Goal: Information Seeking & Learning: Learn about a topic

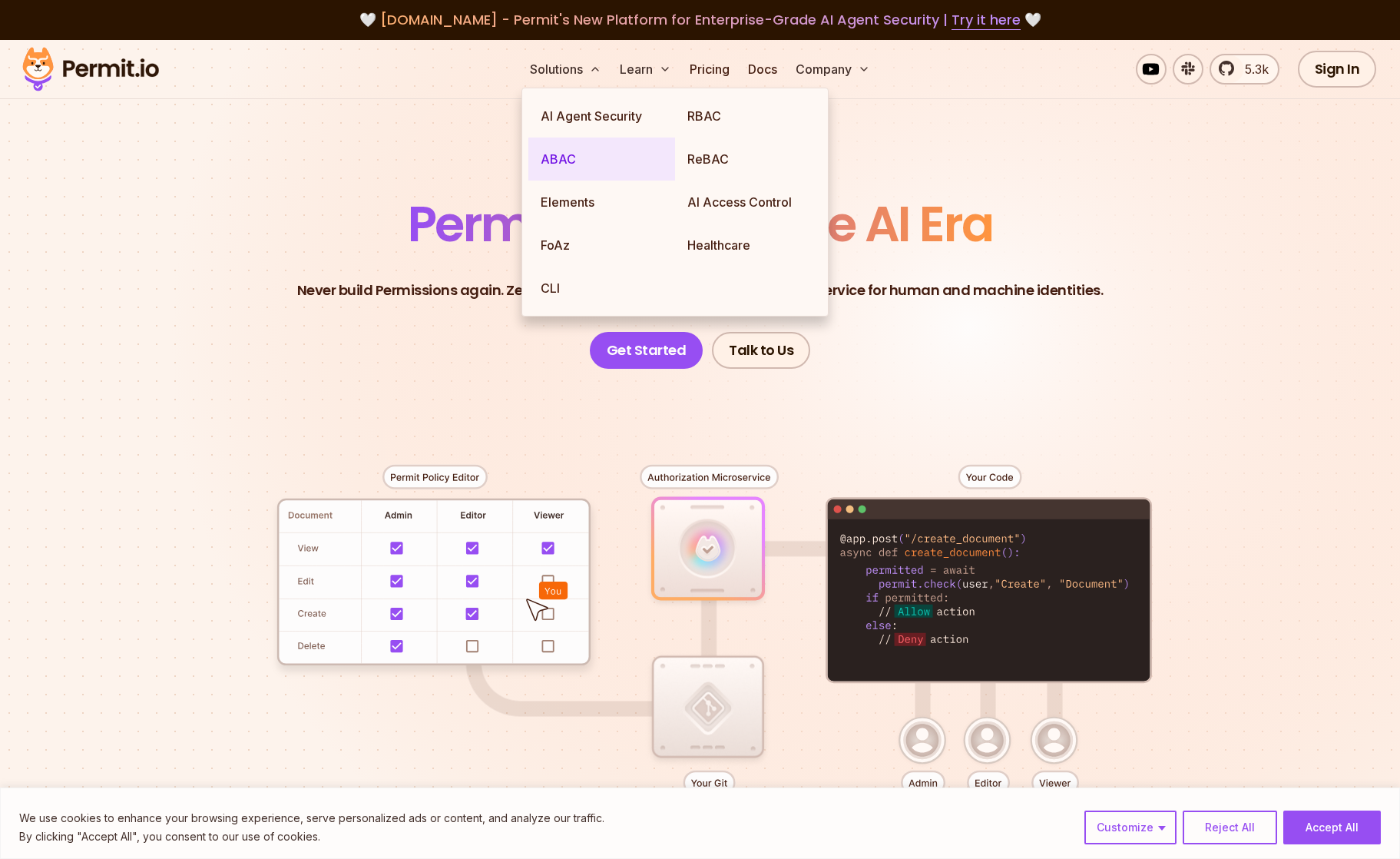
click at [569, 162] on link "ABAC" at bounding box center [601, 159] width 147 height 43
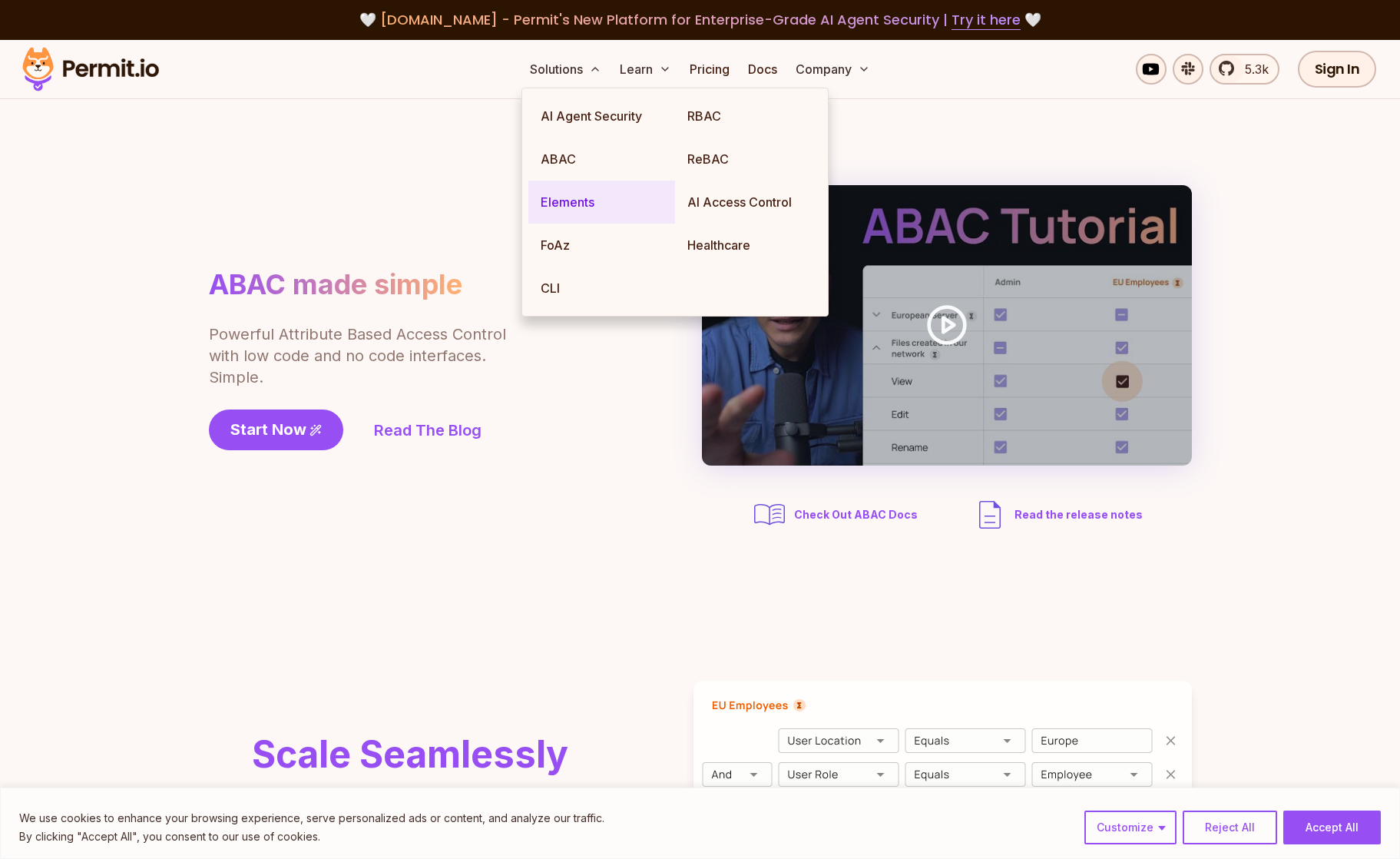
click at [552, 200] on link "Elements" at bounding box center [601, 202] width 147 height 43
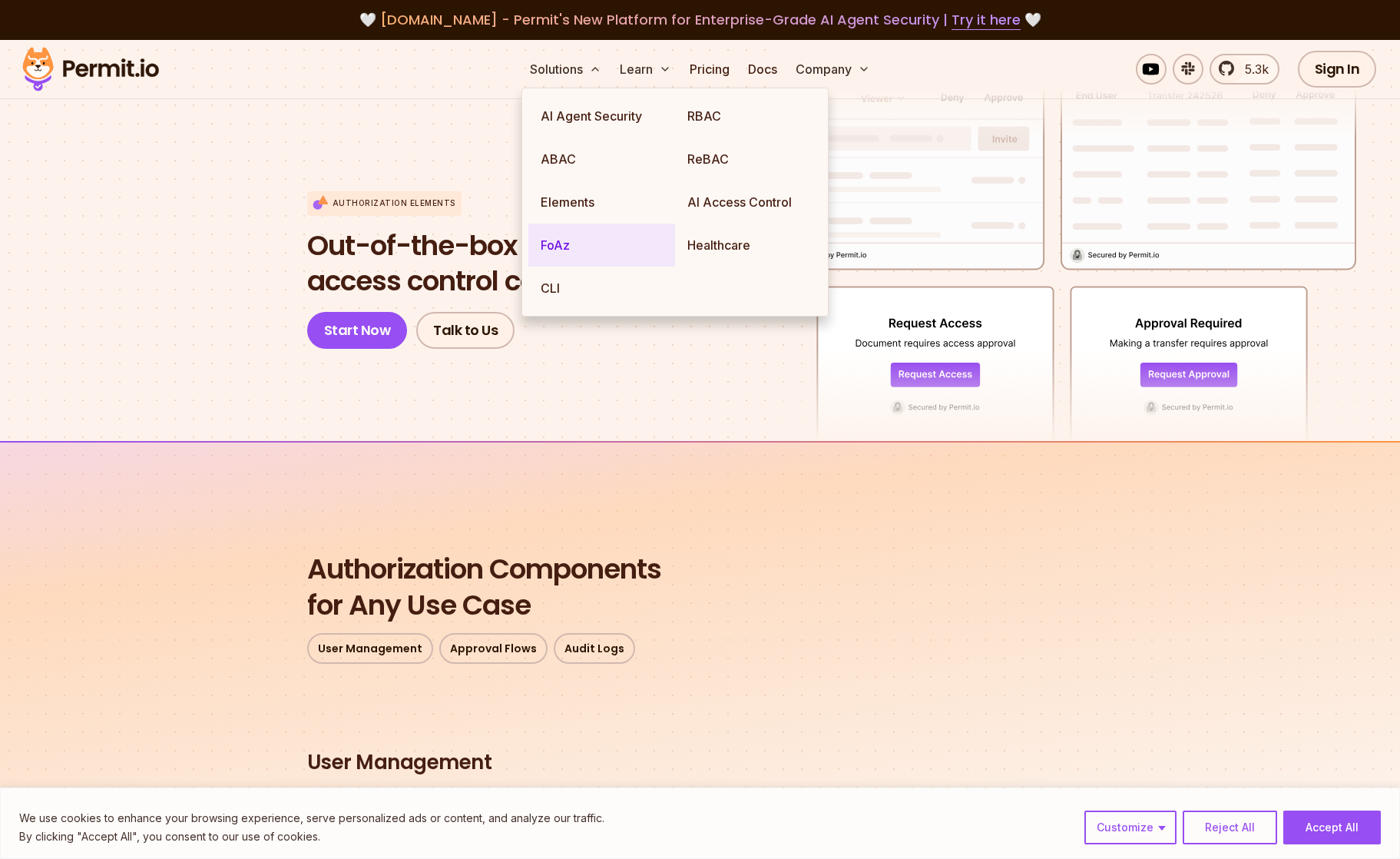
click at [560, 247] on link "FoAz" at bounding box center [601, 245] width 147 height 43
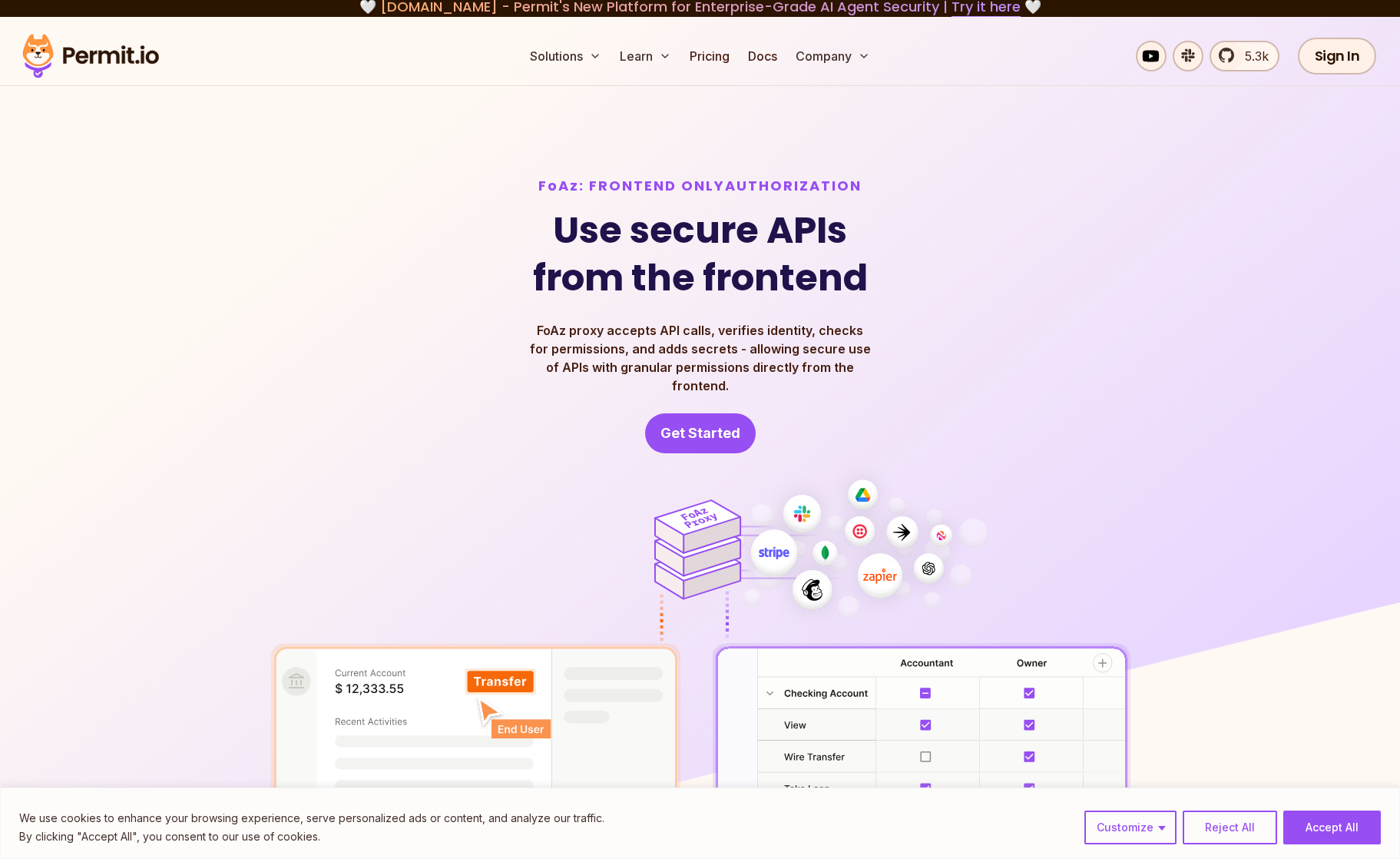
scroll to position [16, 0]
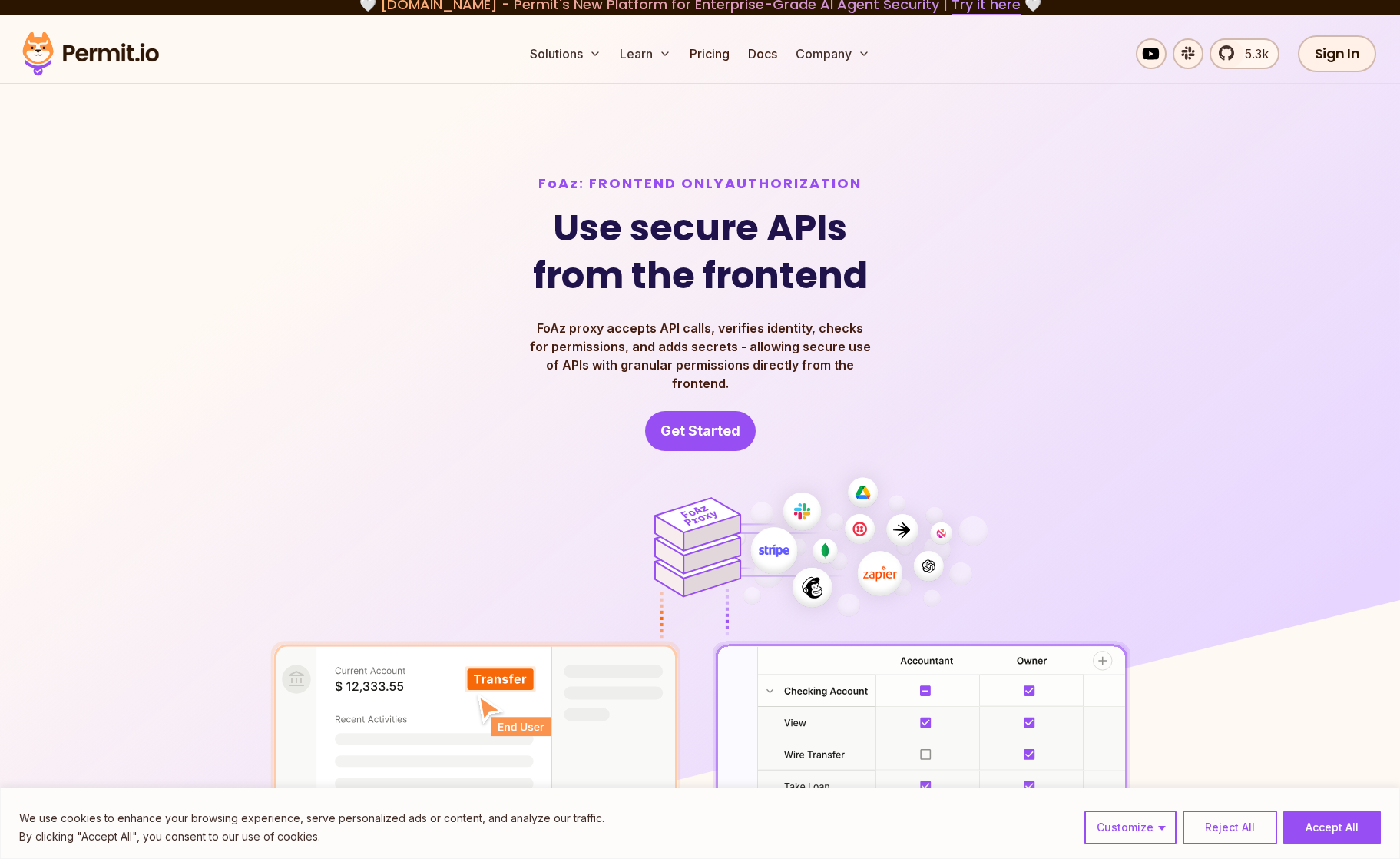
click at [617, 366] on p "FoAz proxy accepts API calls, verifies identity, checks for permissions, and ad…" at bounding box center [700, 355] width 344 height 74
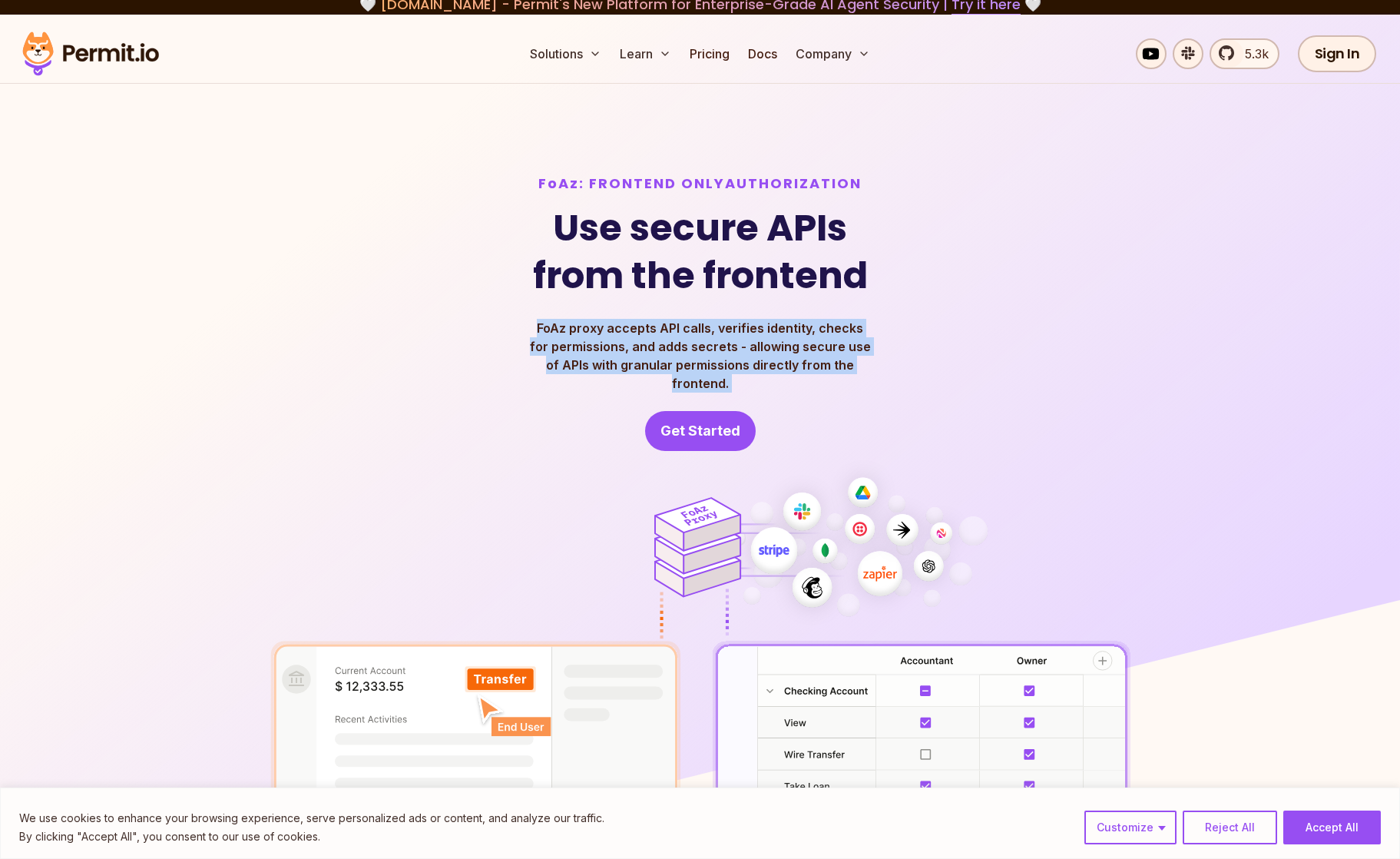
click at [617, 366] on p "FoAz proxy accepts API calls, verifies identity, checks for permissions, and ad…" at bounding box center [700, 355] width 344 height 74
click at [764, 363] on p "FoAz proxy accepts API calls, verifies identity, checks for permissions, and ad…" at bounding box center [700, 355] width 344 height 74
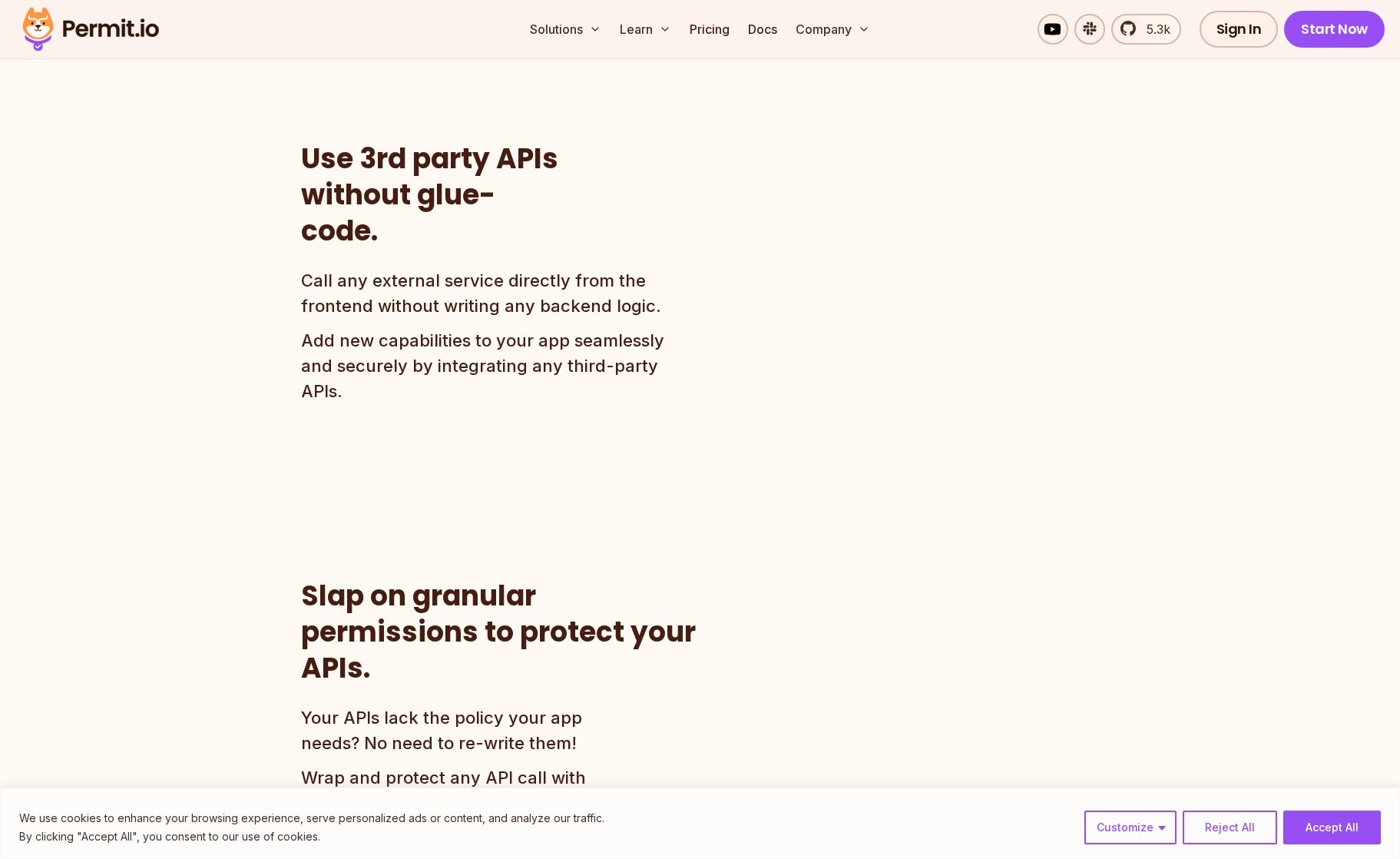
scroll to position [986, 0]
